Goal: Find specific page/section: Find specific page/section

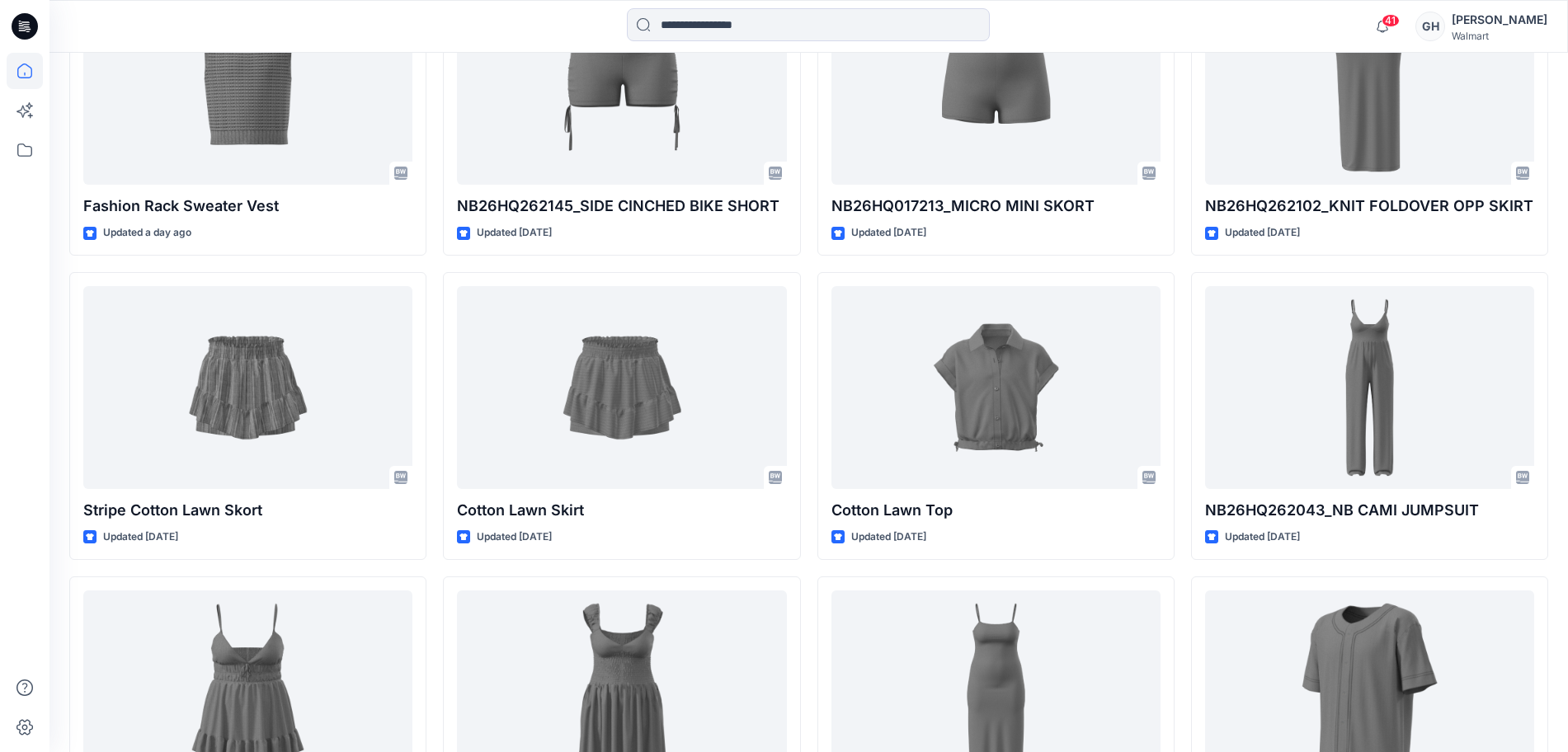
scroll to position [618, 0]
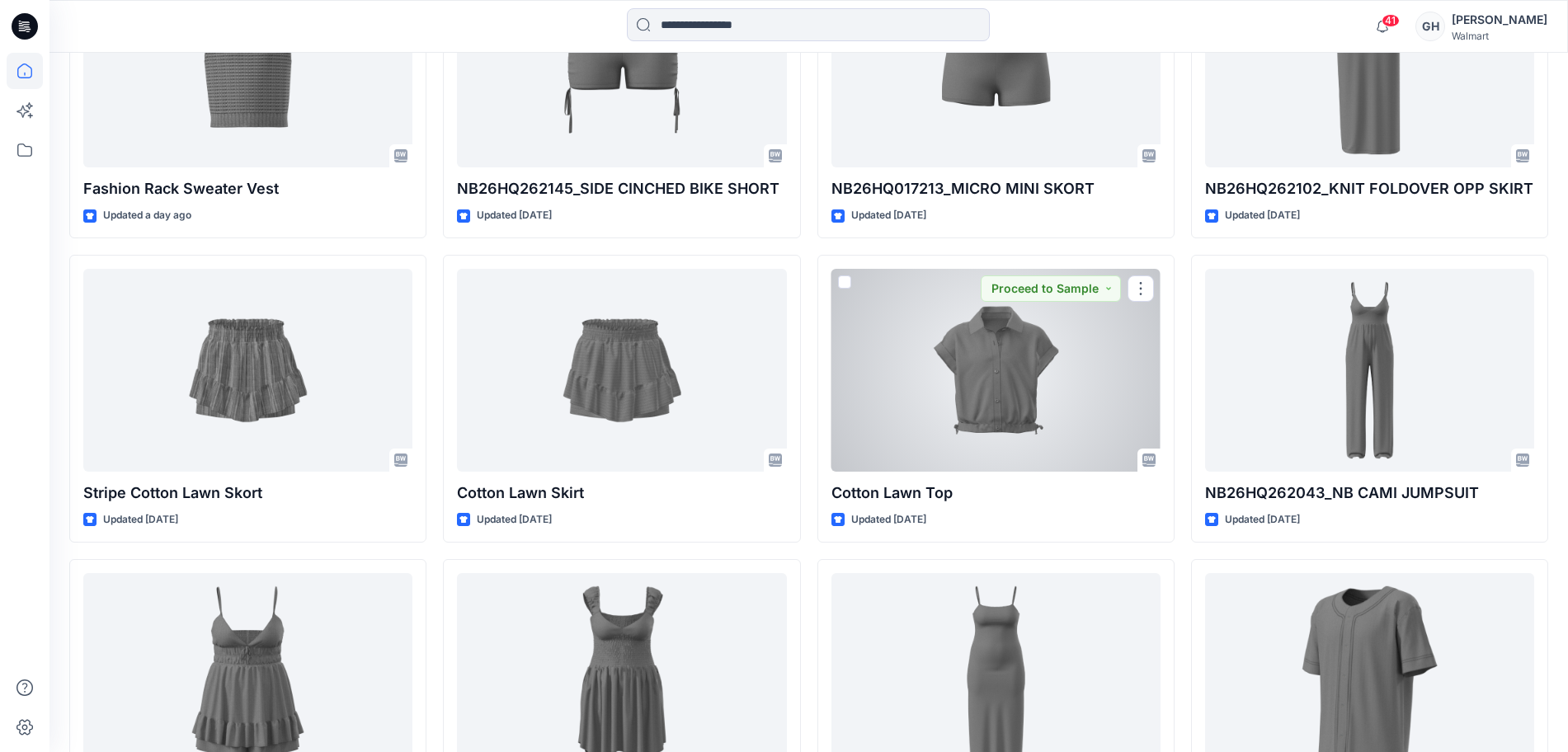
click at [937, 385] on div at bounding box center [996, 370] width 329 height 202
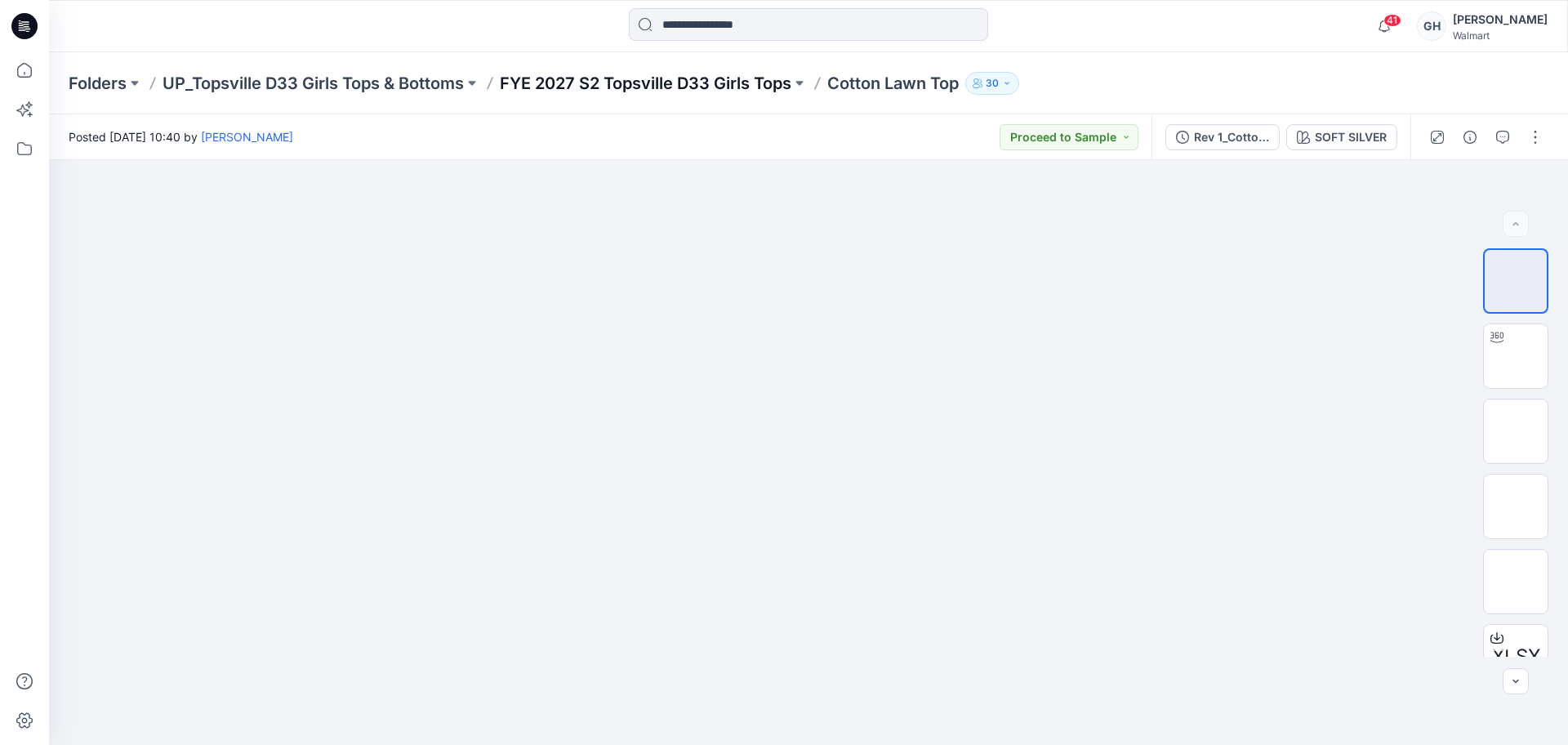
click at [635, 91] on p "FYE 2027 S2 Topsville D33 Girls Tops" at bounding box center [645, 84] width 291 height 23
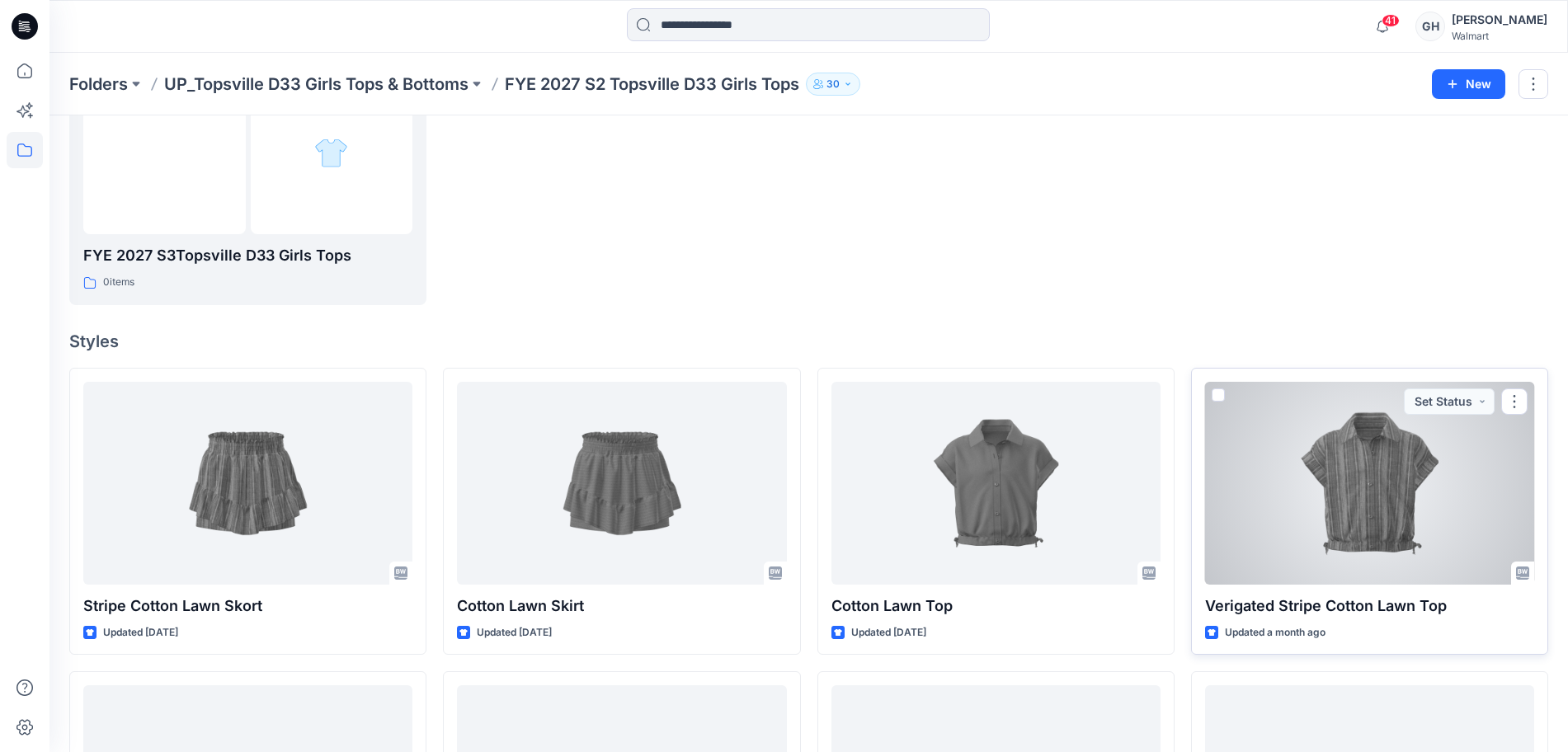
scroll to position [515, 0]
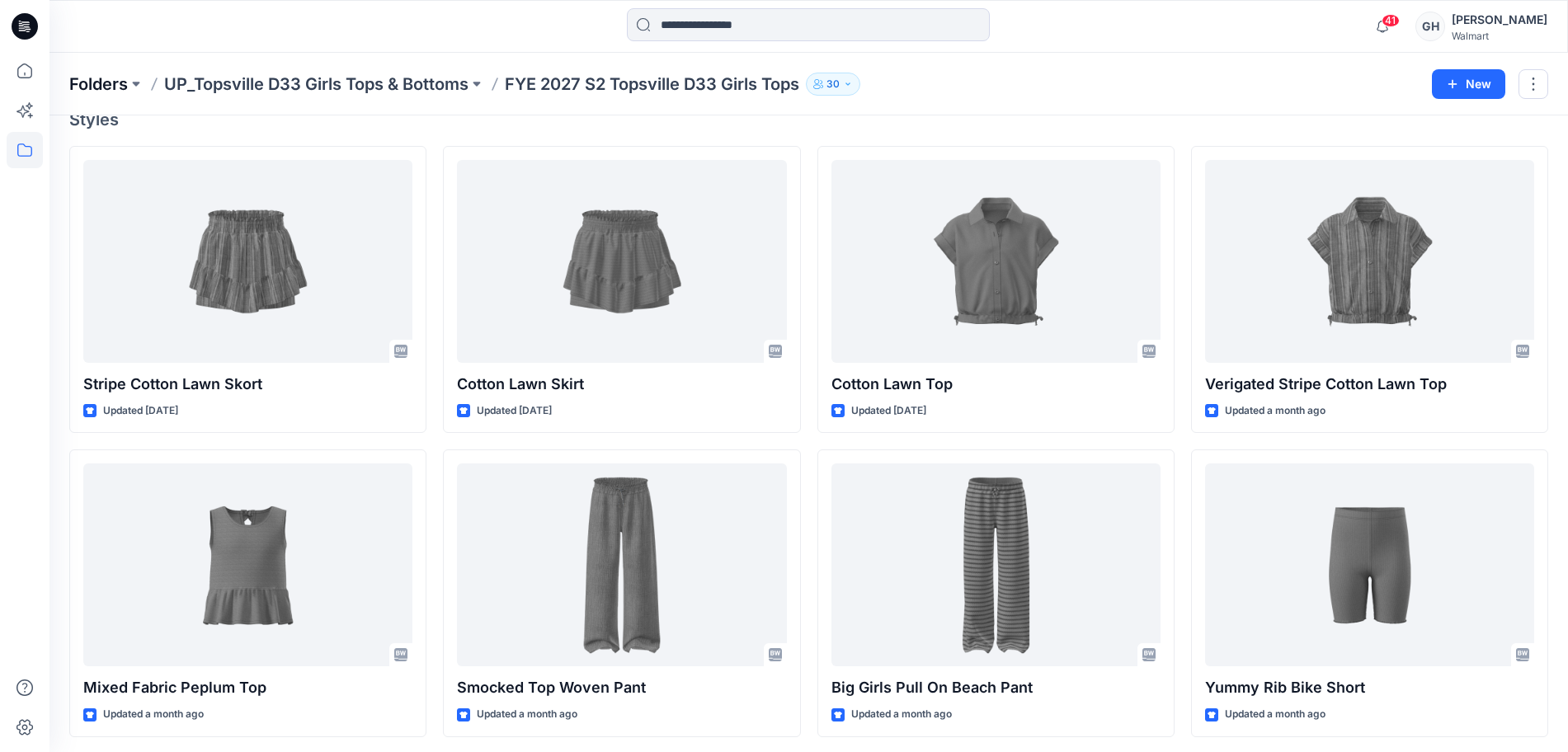
click at [102, 86] on p "Folders" at bounding box center [99, 84] width 59 height 23
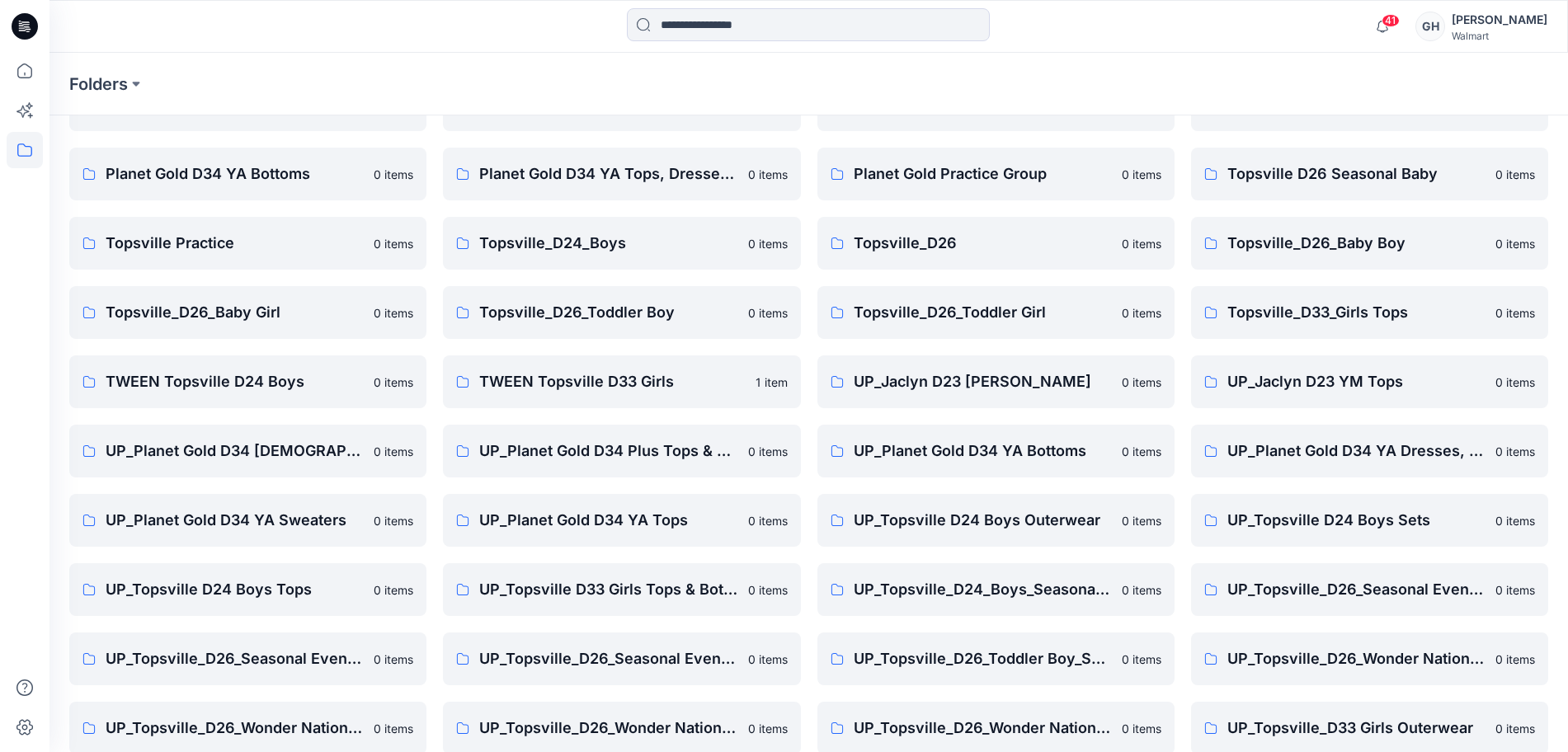
scroll to position [194, 0]
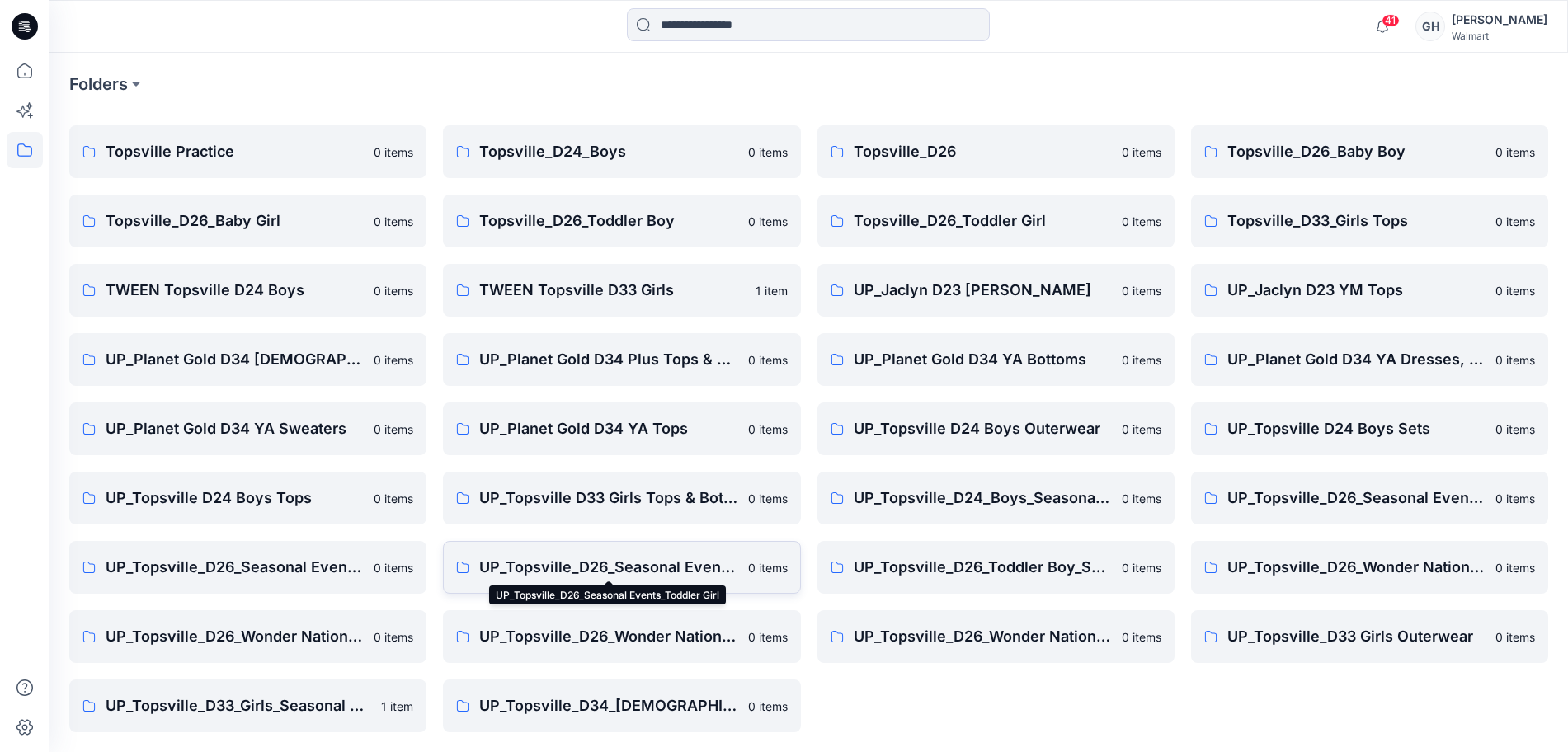
click at [614, 565] on p "UP_Topsville_D26_Seasonal Events_Toddler Girl" at bounding box center [608, 567] width 259 height 23
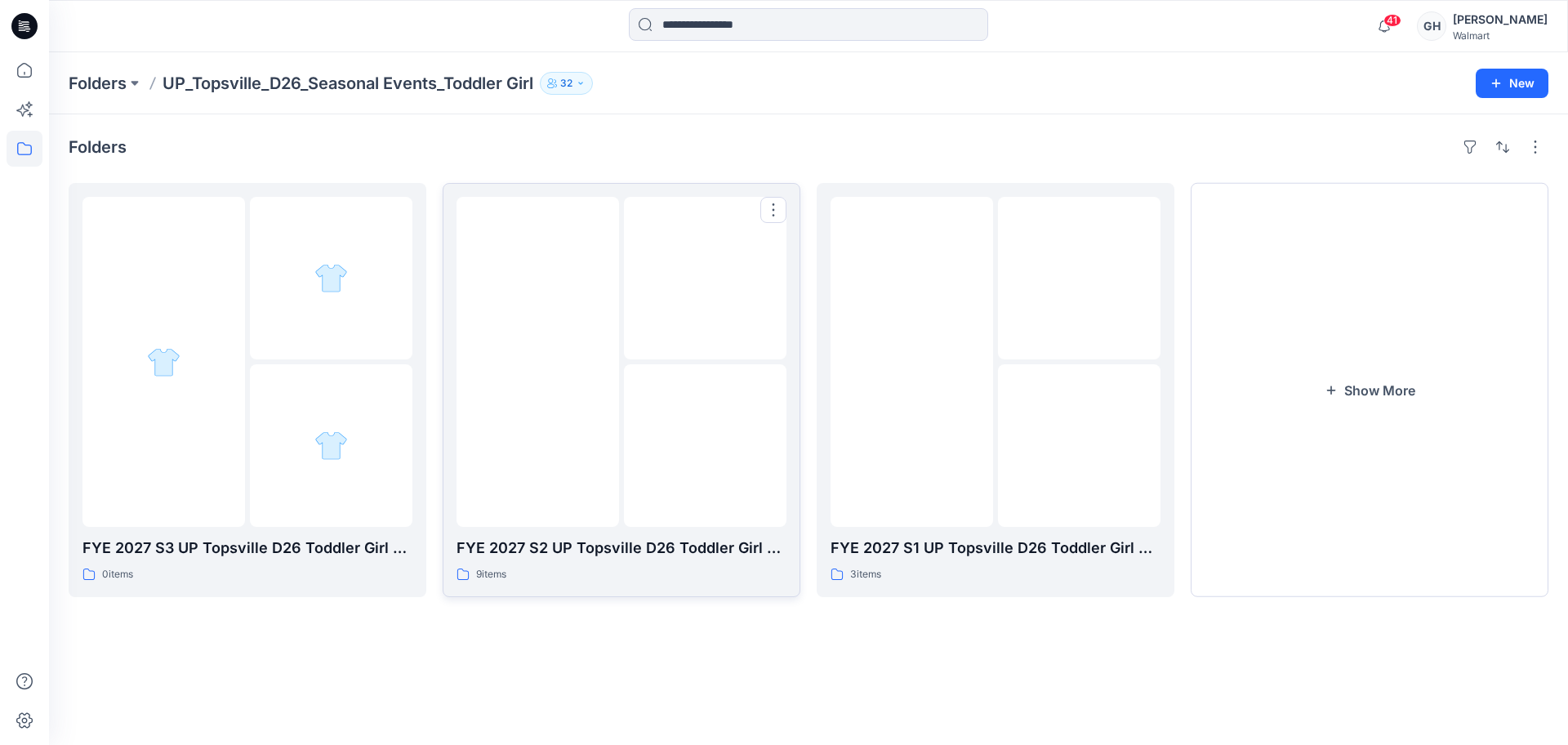
click at [706, 446] on img at bounding box center [706, 446] width 0 height 0
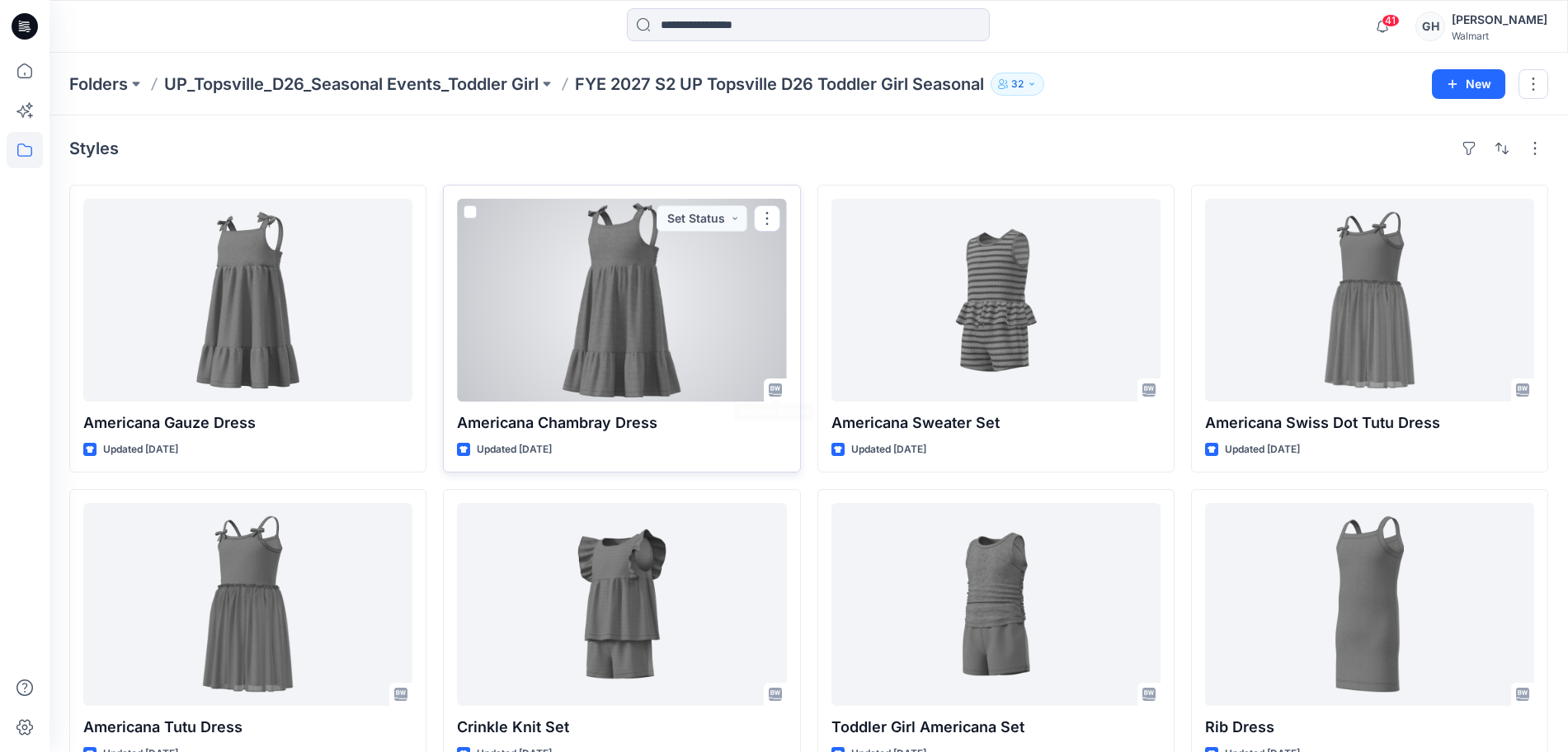
scroll to position [348, 0]
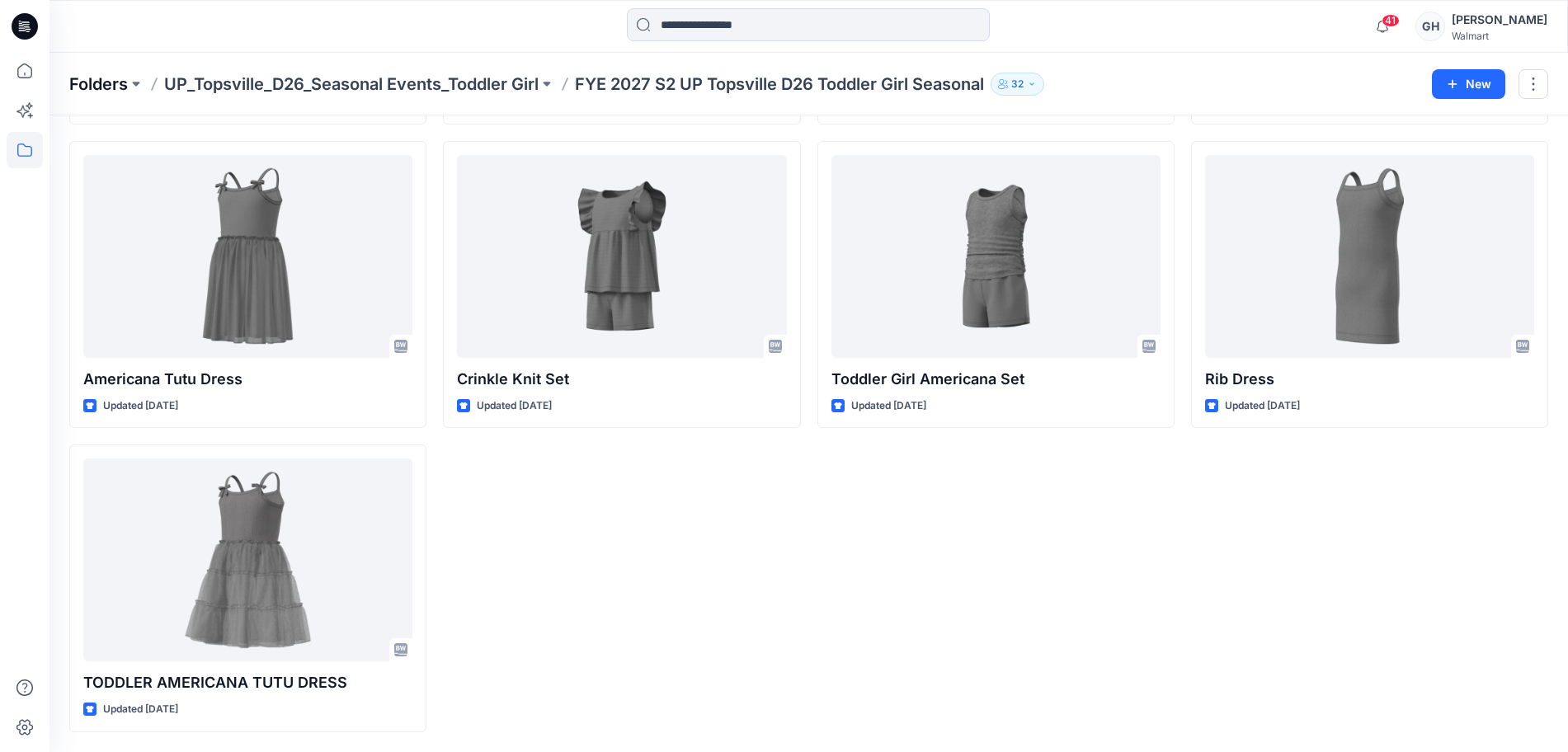
click at [104, 89] on p "Folders" at bounding box center [99, 84] width 59 height 23
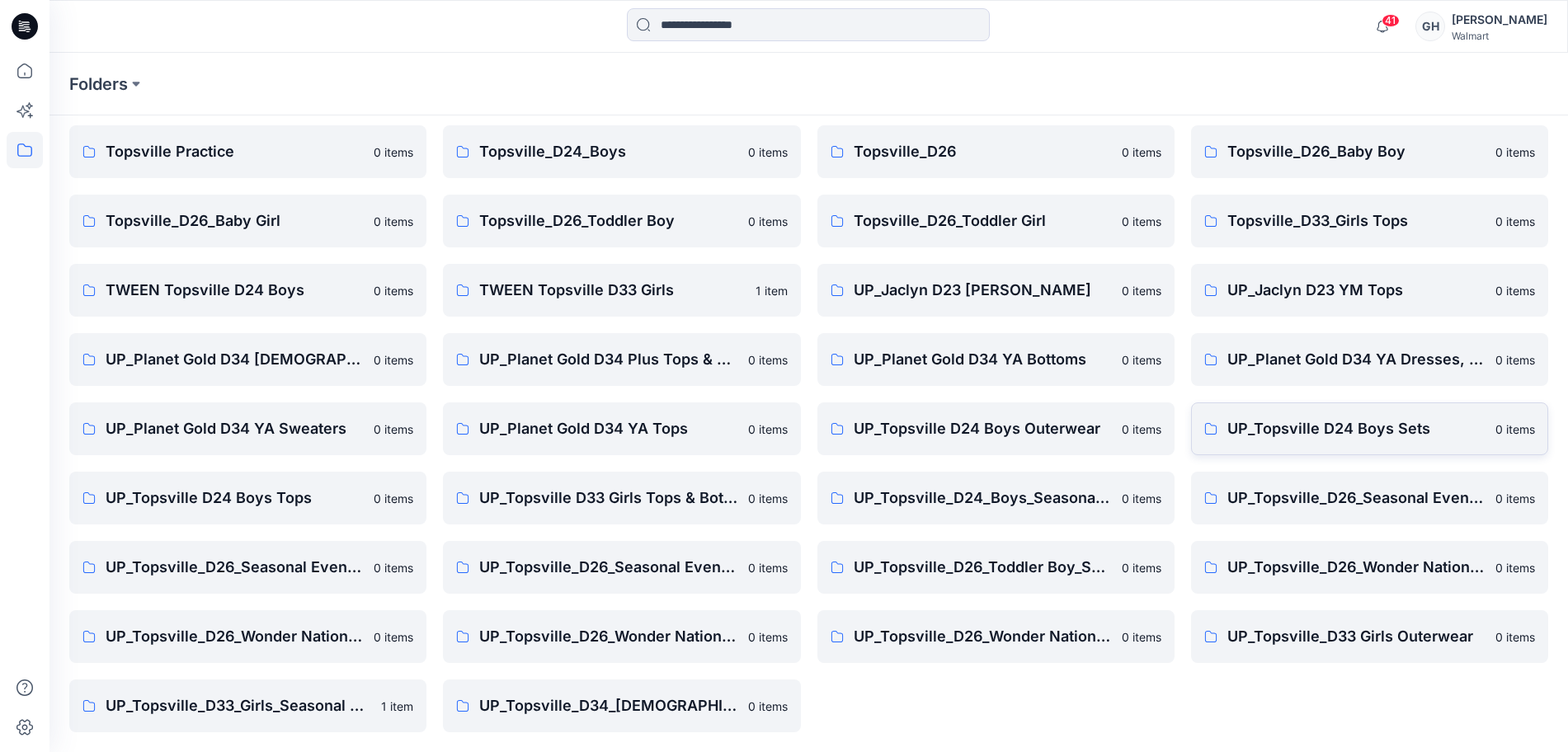
click at [1334, 434] on p "UP_Topsville D24 Boys Sets" at bounding box center [1356, 429] width 259 height 23
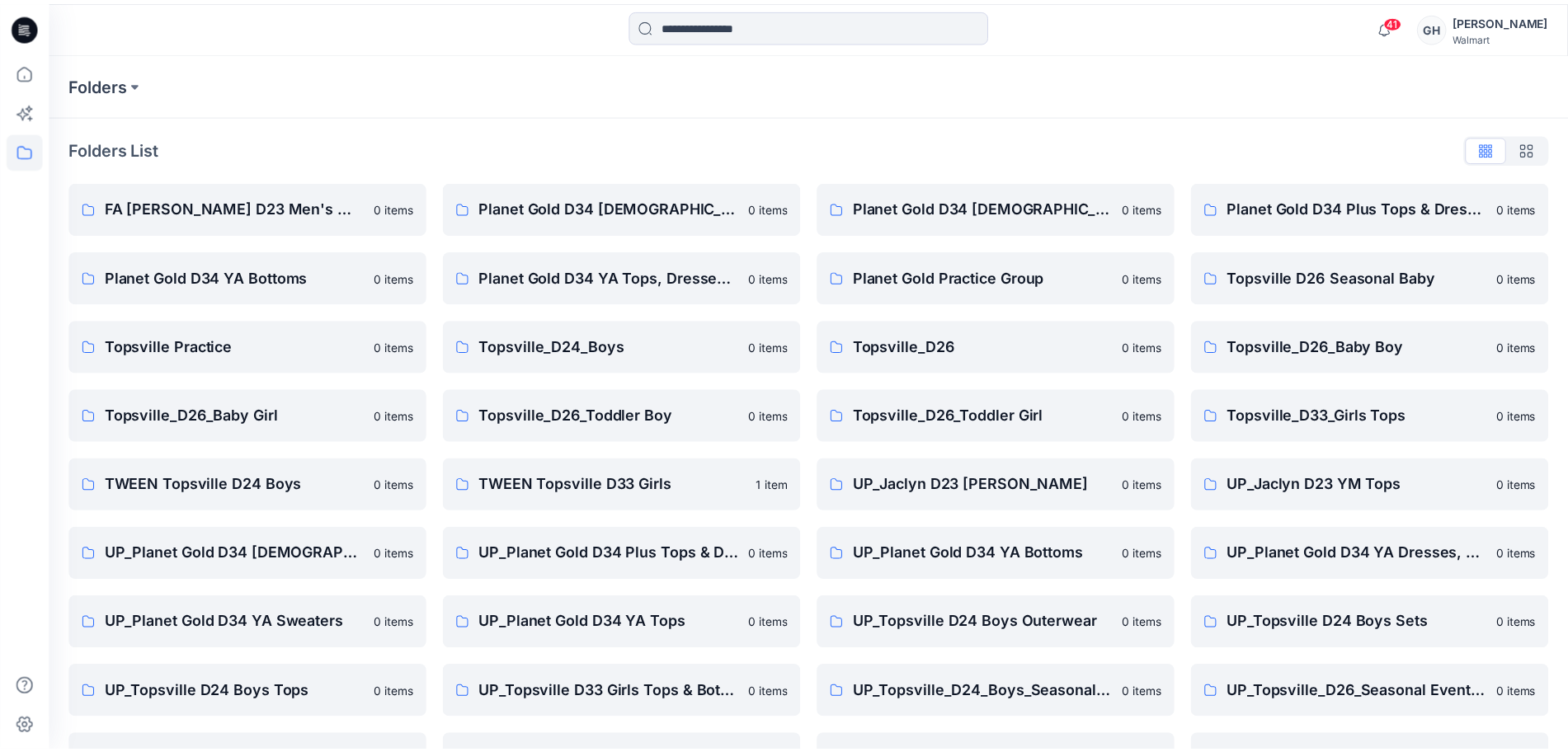
scroll to position [194, 0]
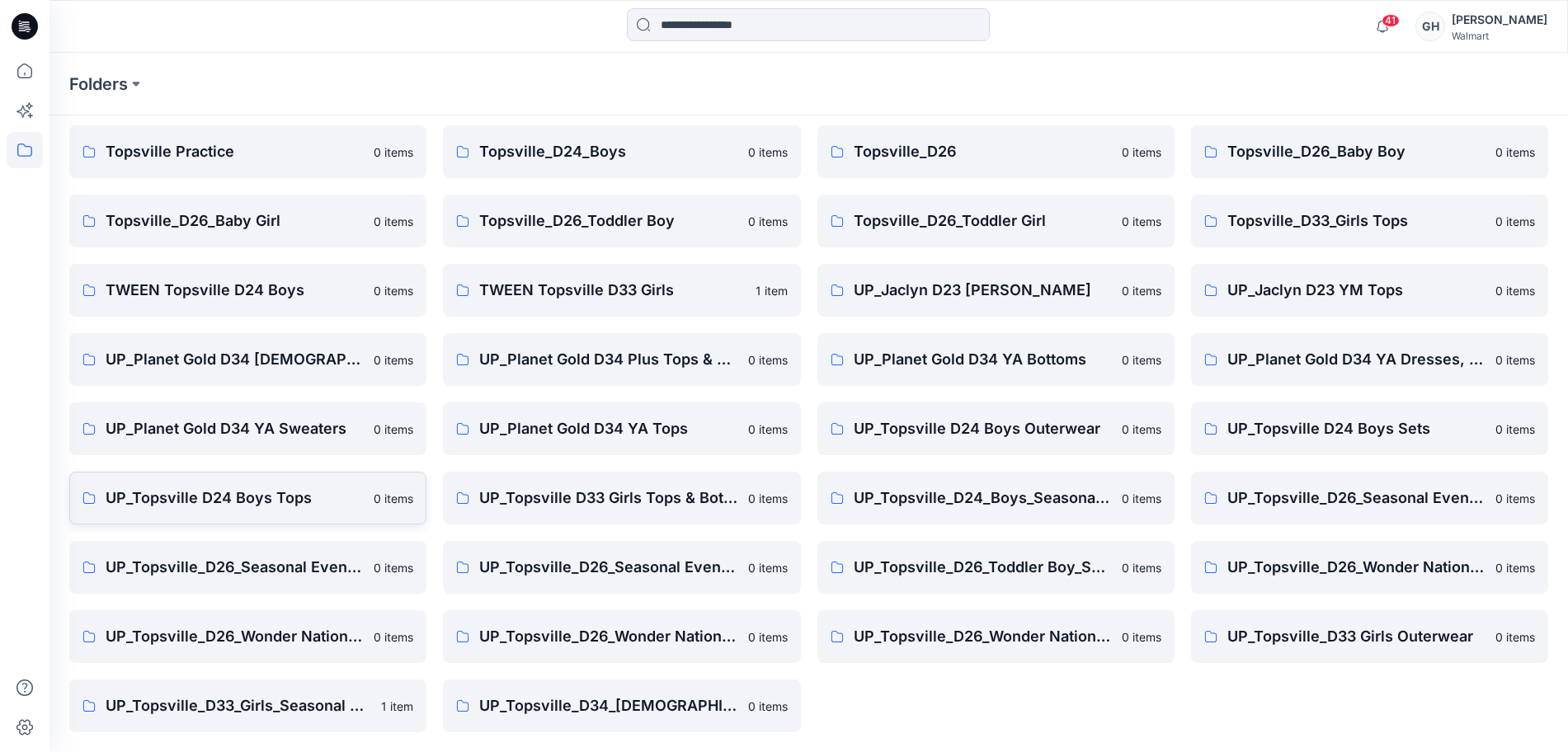
click at [251, 503] on p "UP_Topsville D24 Boys Tops" at bounding box center [235, 498] width 259 height 23
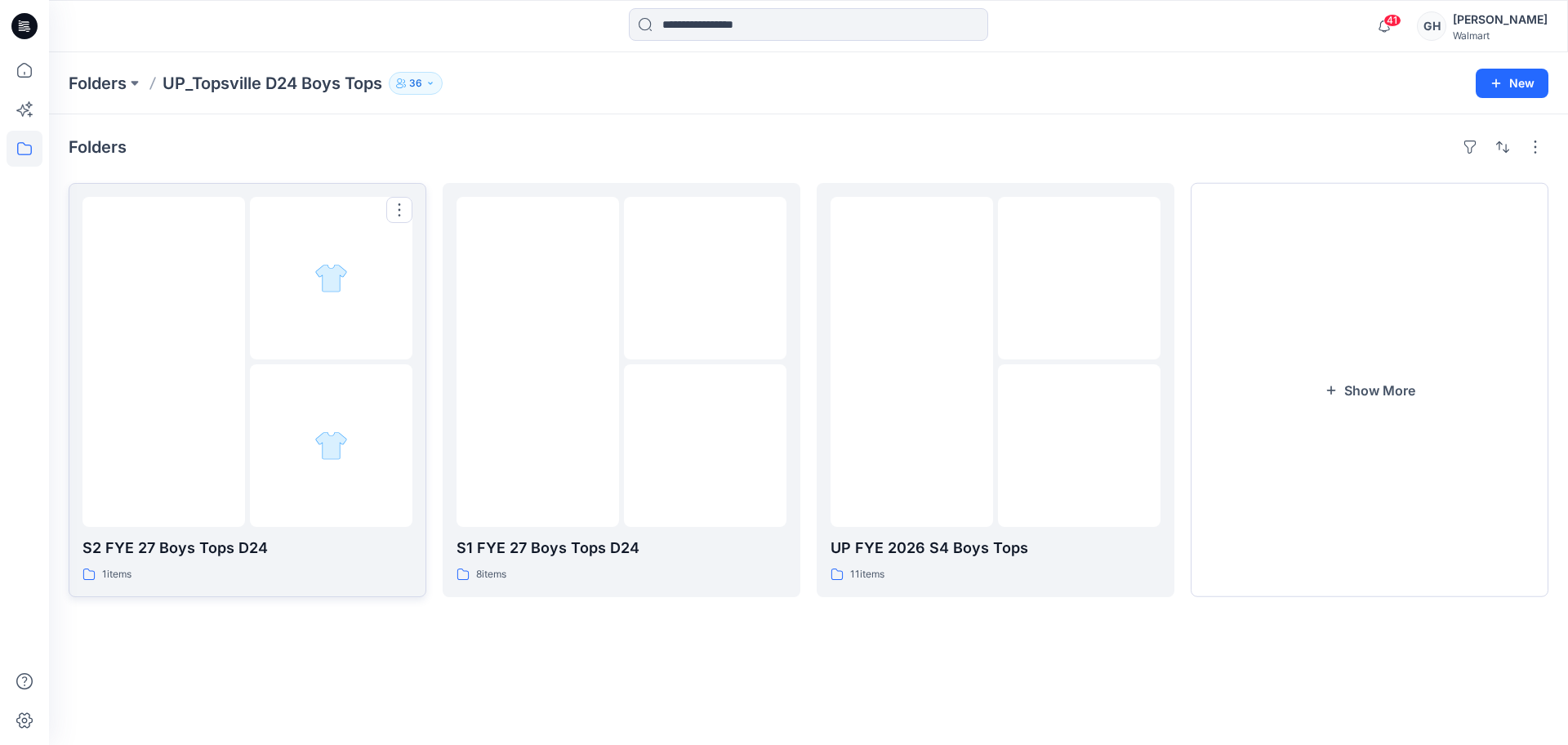
click at [260, 426] on div at bounding box center [331, 445] width 163 height 163
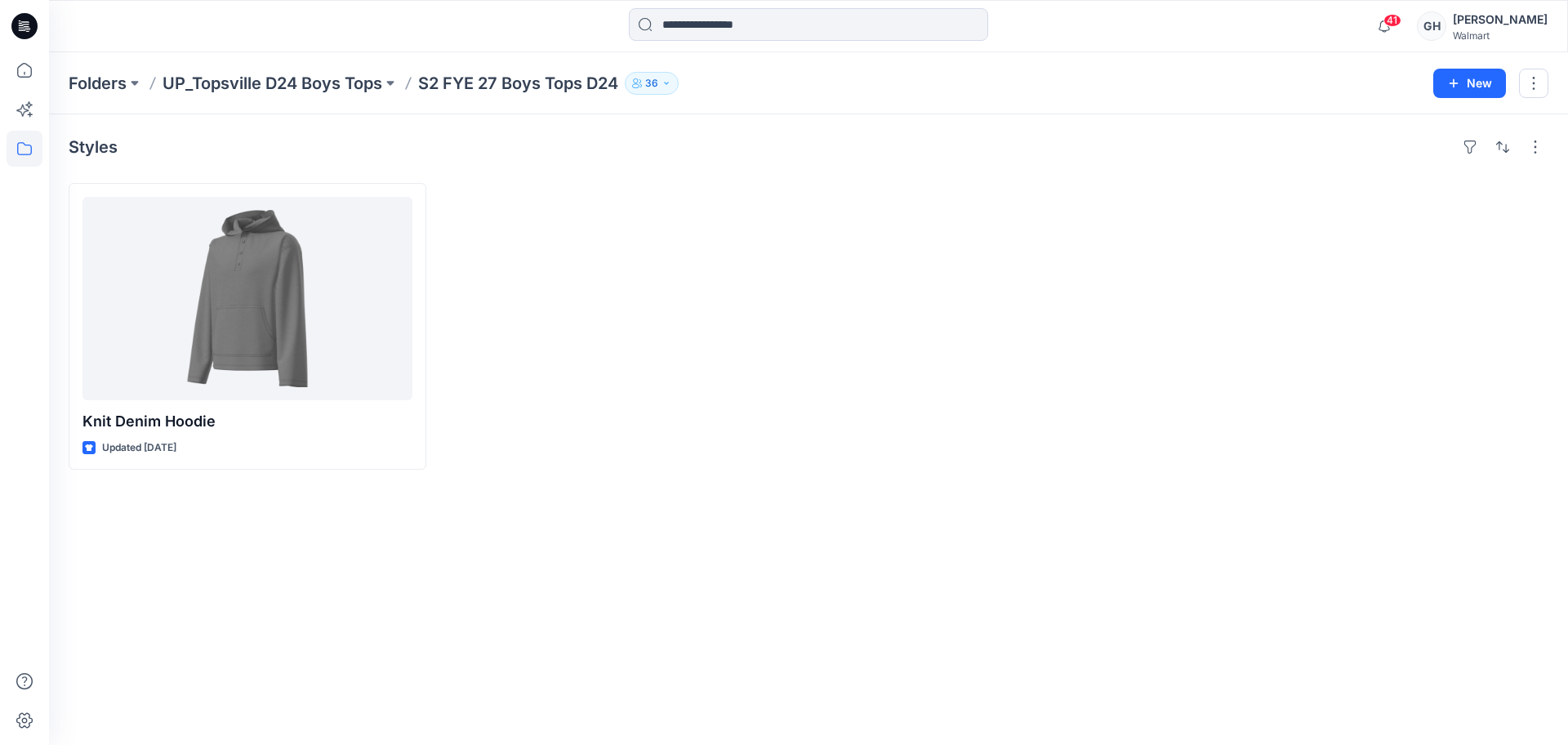
drag, startPoint x: 878, startPoint y: 553, endPoint x: 983, endPoint y: 713, distance: 191.4
click at [880, 555] on div "Styles Knit Denim Hoodie Updated [DATE]" at bounding box center [809, 429] width 1520 height 631
drag, startPoint x: 189, startPoint y: 610, endPoint x: 319, endPoint y: 332, distance: 306.9
click at [189, 610] on div "Styles Knit Denim Hoodie Updated [DATE]" at bounding box center [809, 429] width 1520 height 631
click at [82, 88] on p "Folders" at bounding box center [98, 84] width 58 height 23
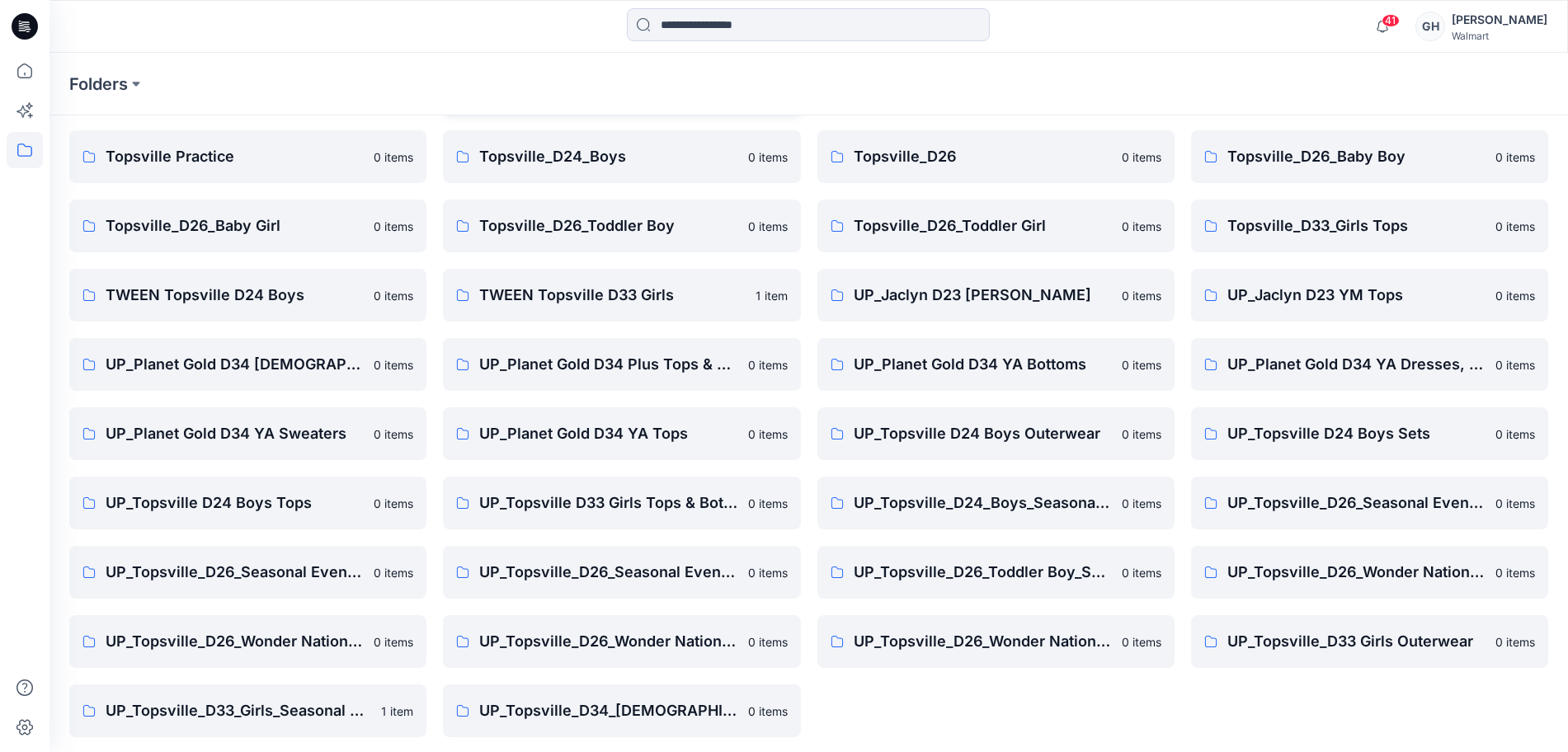
scroll to position [194, 0]
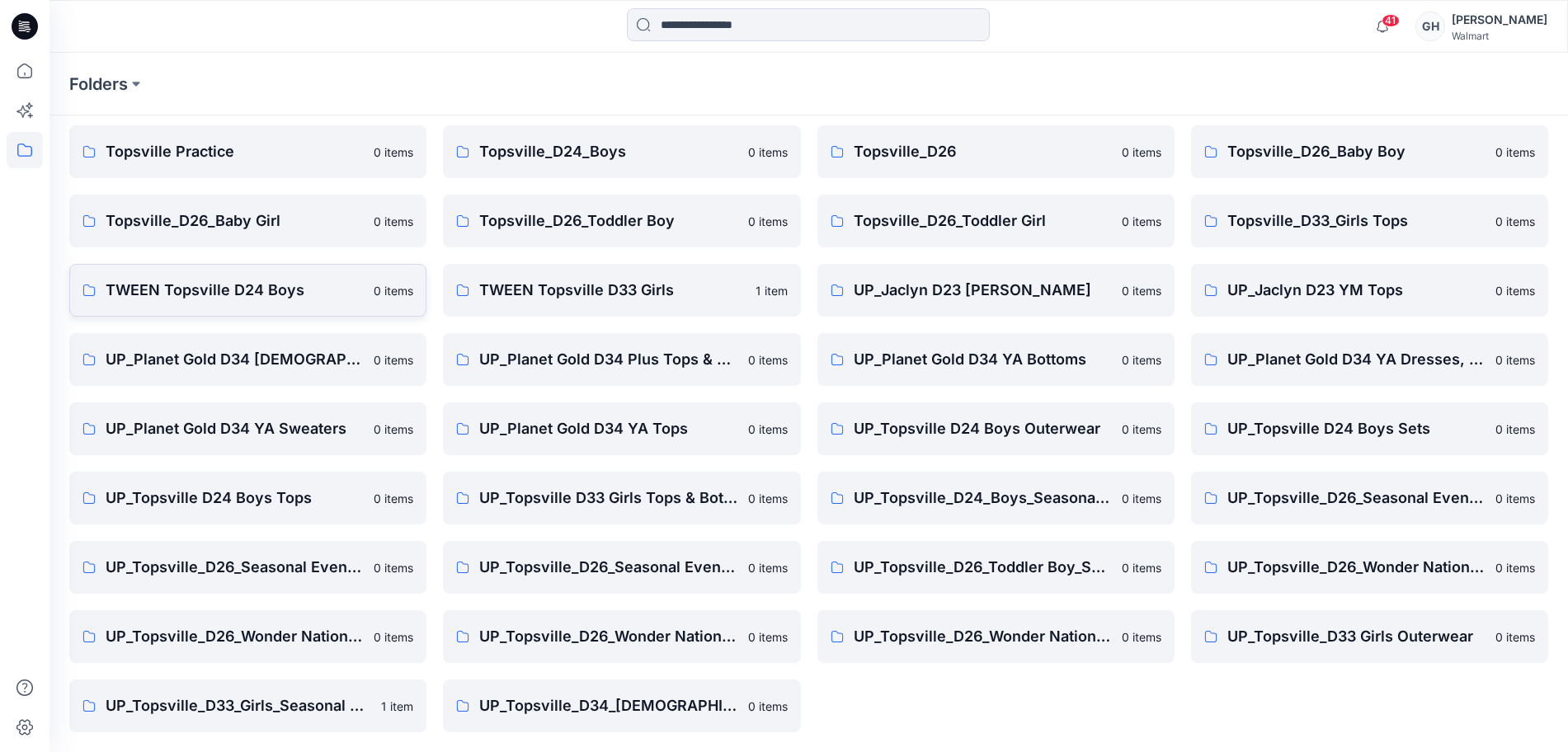
click at [256, 290] on p "TWEEN Topsville D24 Boys" at bounding box center [235, 290] width 259 height 23
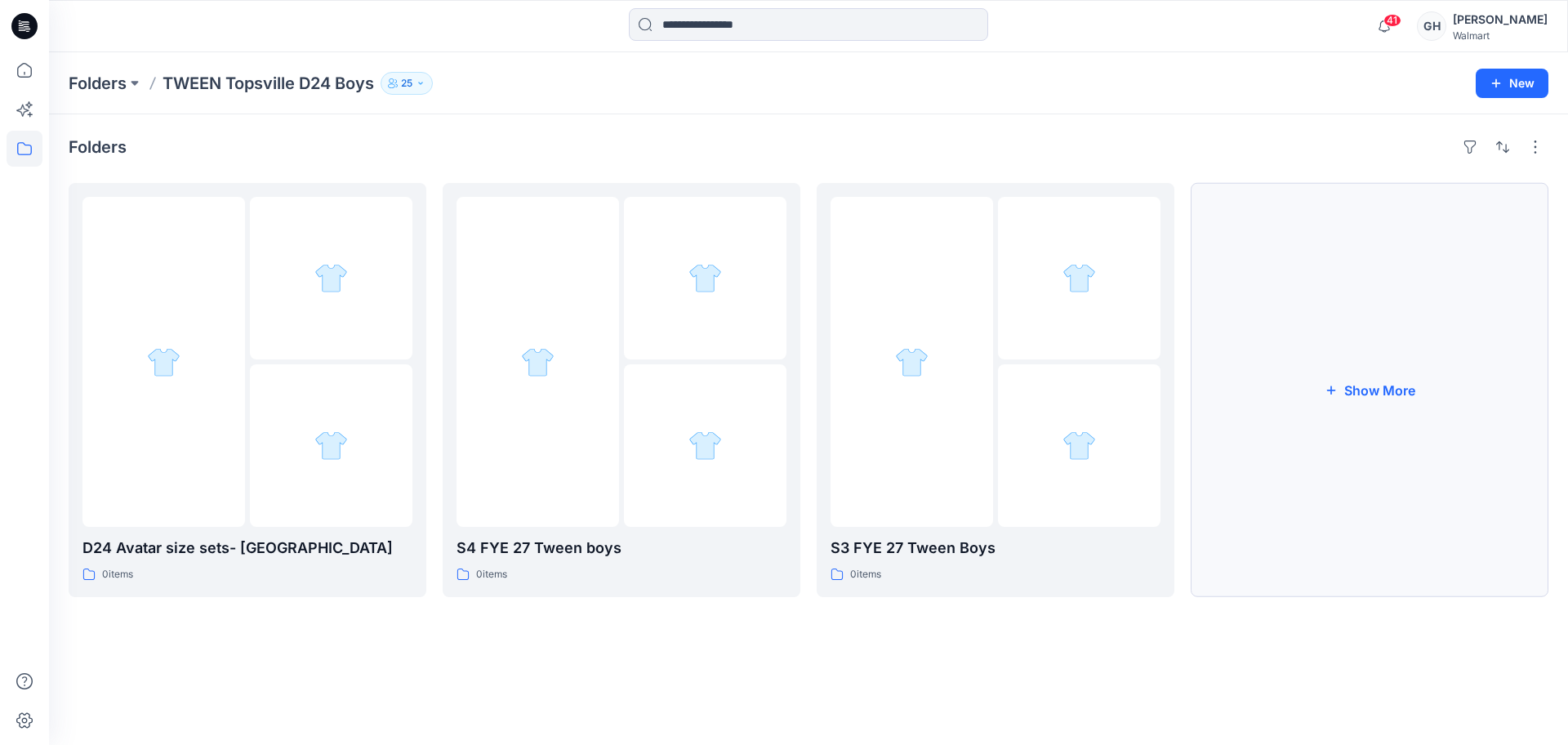
click at [1400, 391] on button "Show More" at bounding box center [1370, 390] width 358 height 414
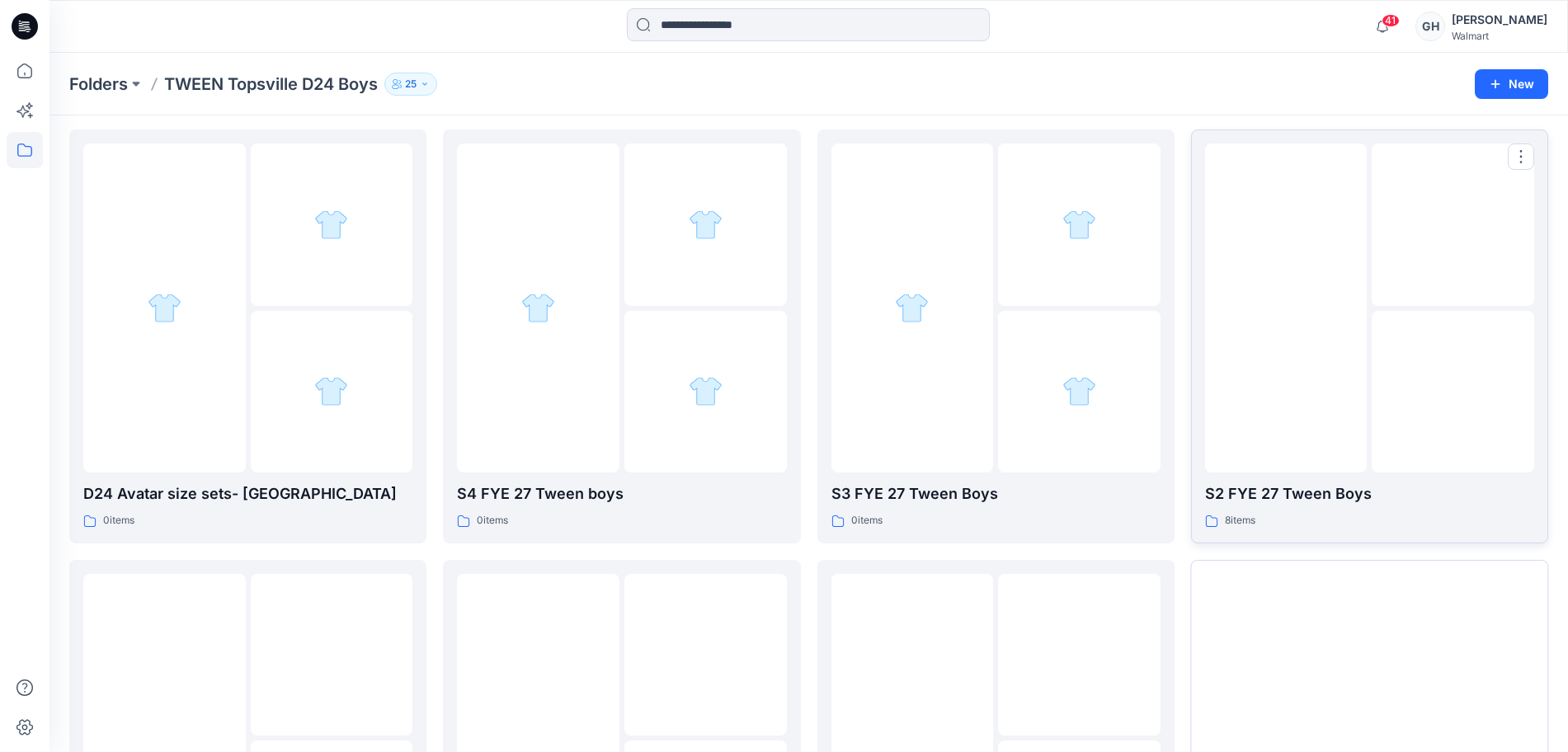
scroll to position [103, 0]
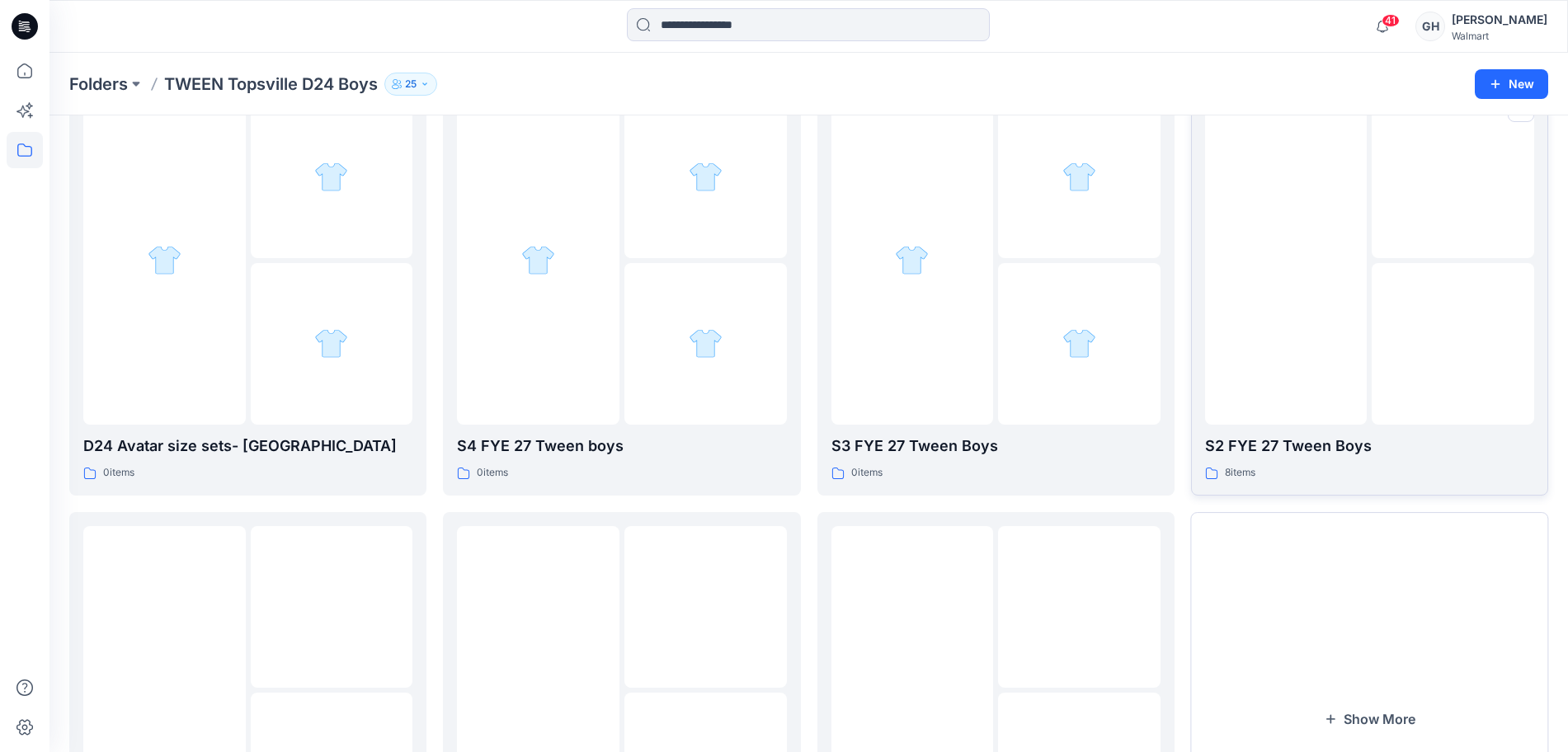
click at [1453, 344] on img at bounding box center [1453, 344] width 0 height 0
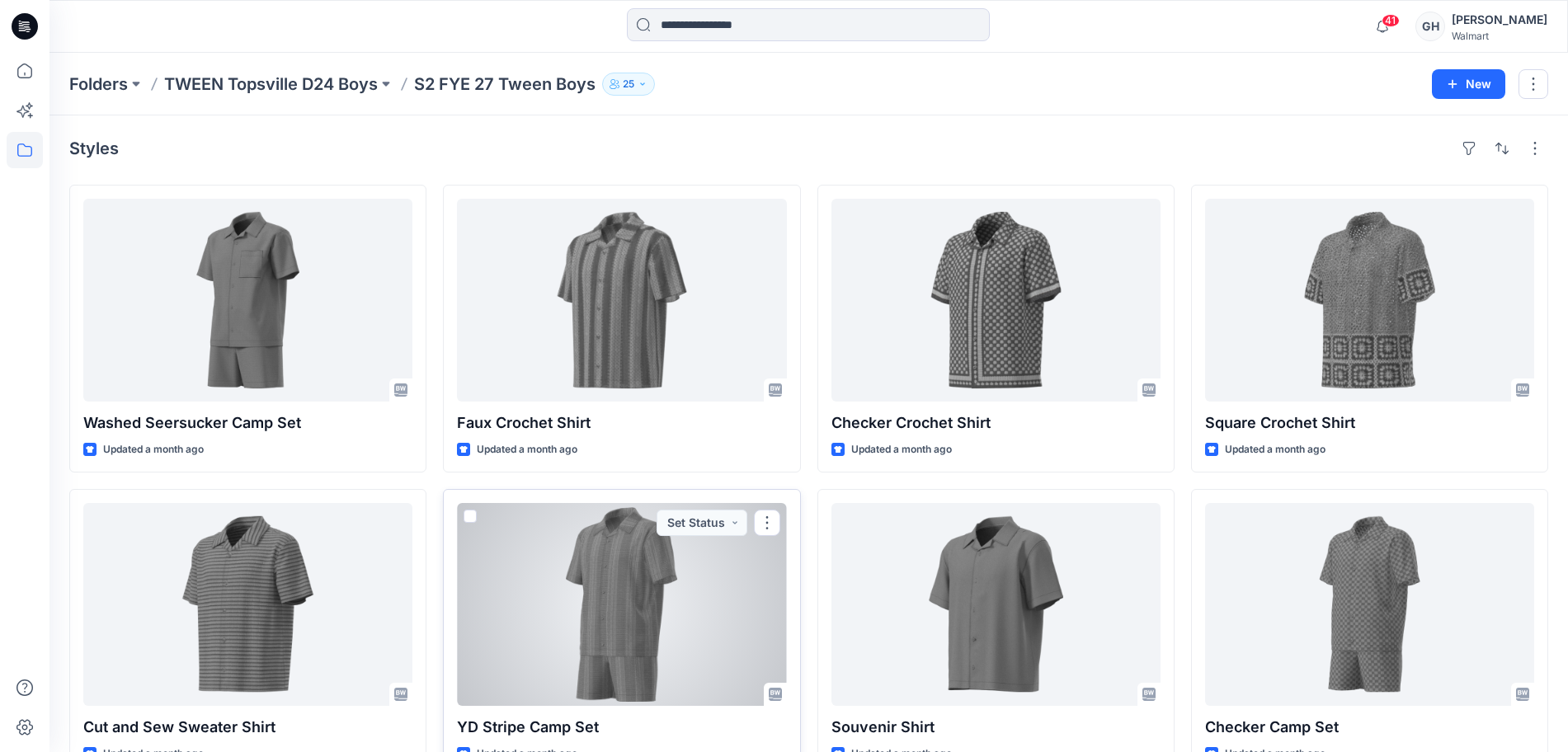
scroll to position [44, 0]
